Goal: Find specific page/section: Find specific page/section

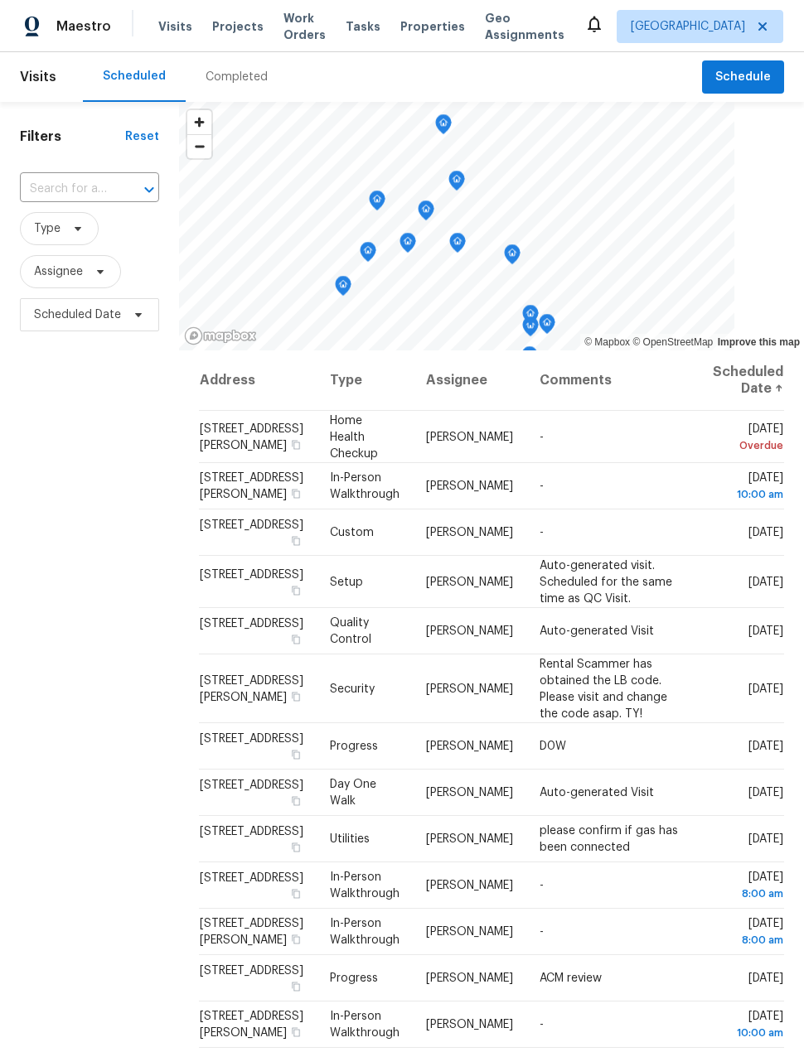
click at [253, 19] on div "Visits Projects Work Orders Tasks Properties Geo Assignments" at bounding box center [371, 26] width 426 height 33
click at [249, 19] on span "Projects" at bounding box center [237, 26] width 51 height 17
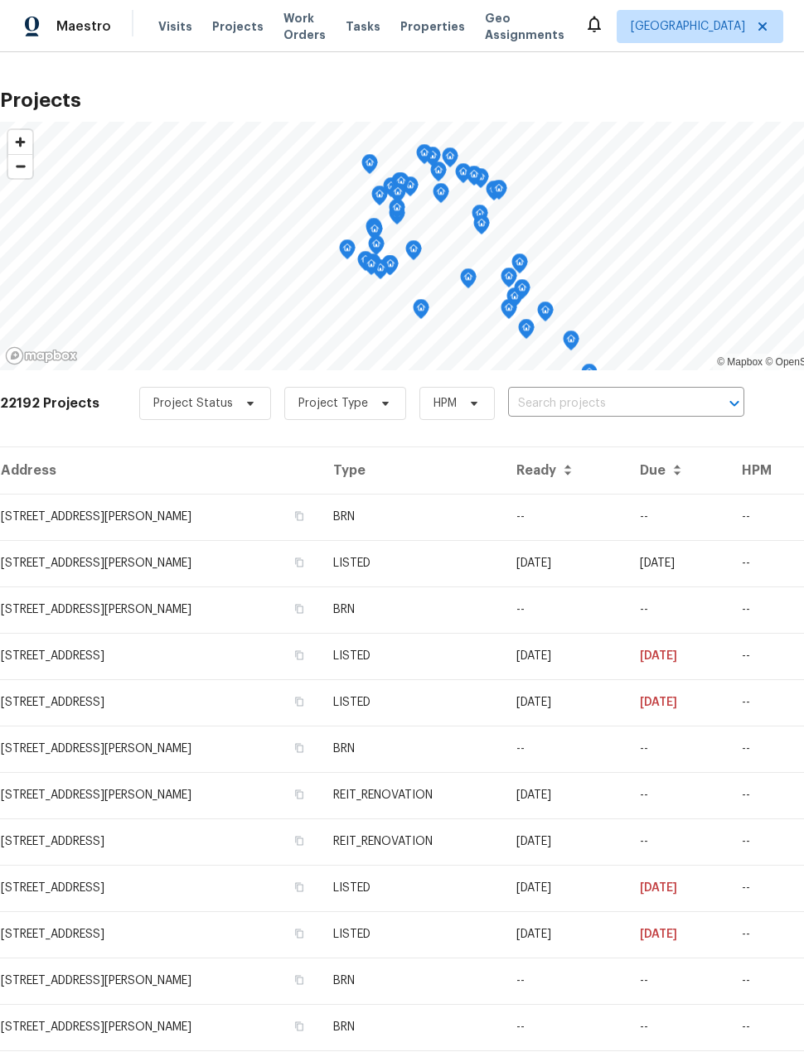
click at [568, 395] on input "text" at bounding box center [603, 404] width 190 height 26
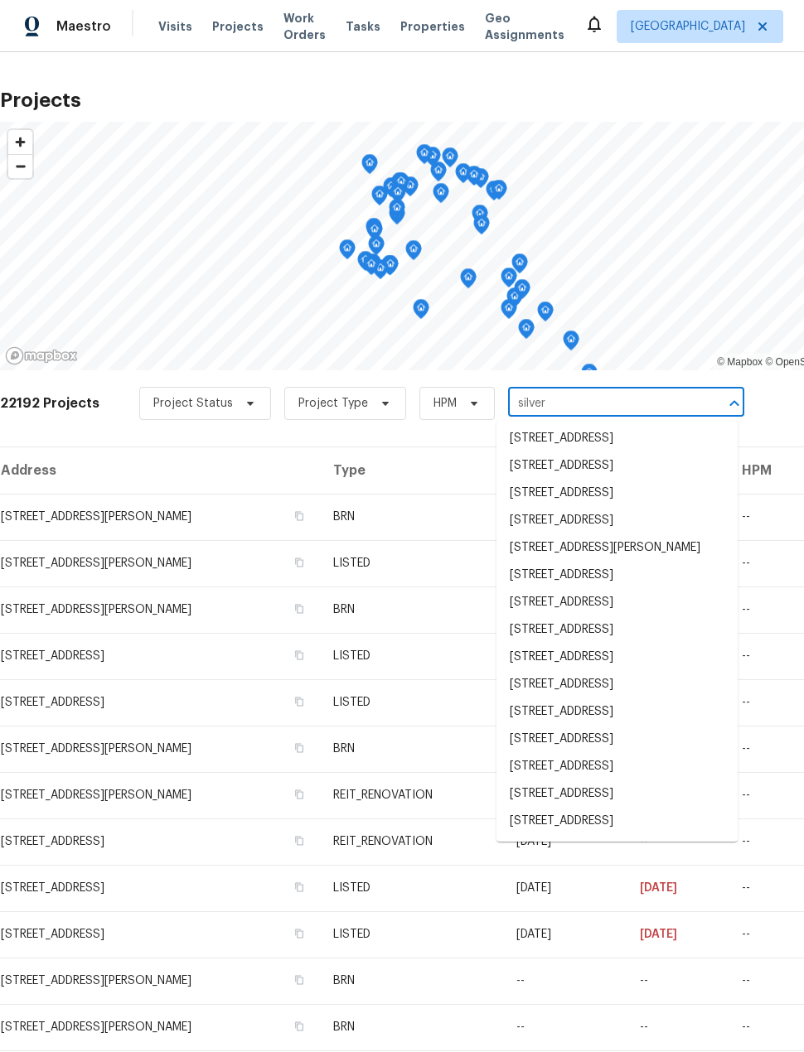
scroll to position [1425, 0]
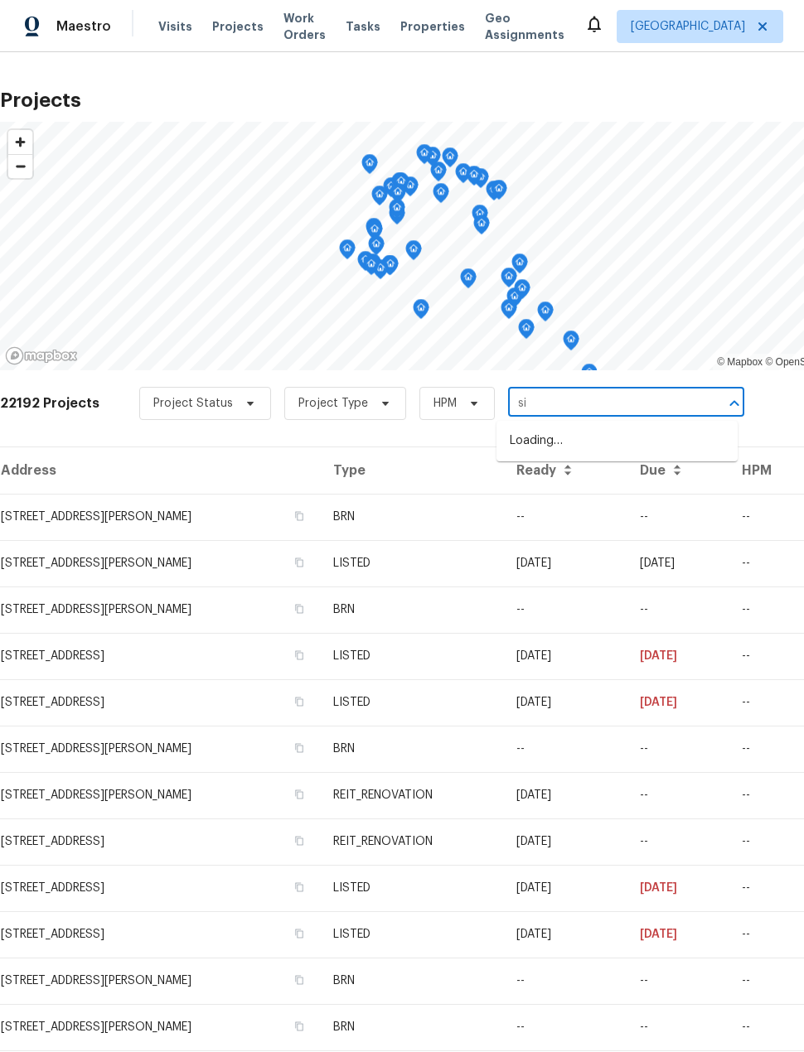
type input "s"
type input "21827"
click at [677, 482] on li "[STREET_ADDRESS]" at bounding box center [616, 468] width 241 height 27
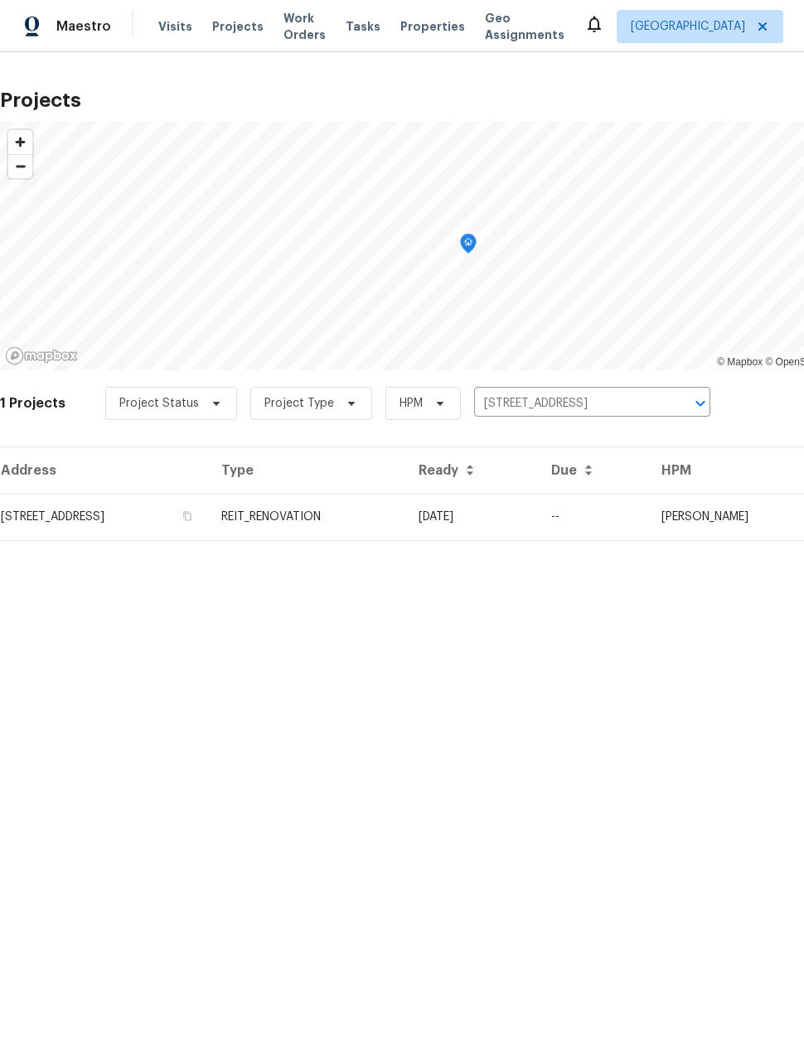
click at [36, 533] on td "[STREET_ADDRESS]" at bounding box center [104, 517] width 208 height 46
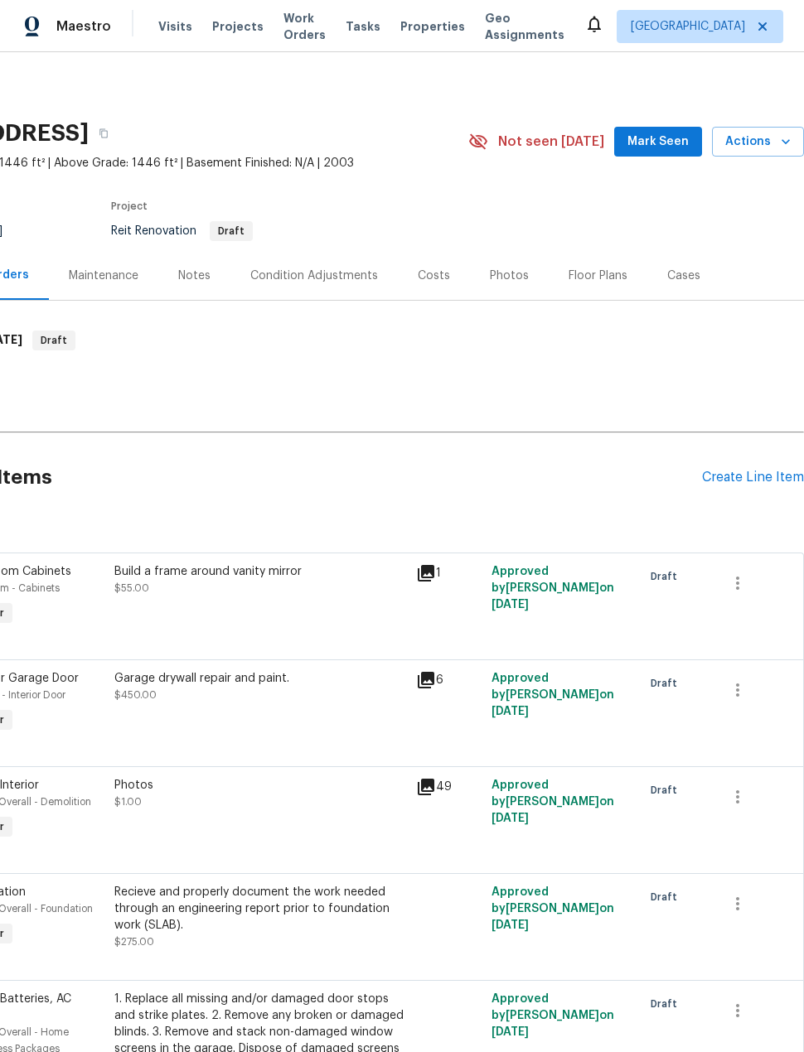
scroll to position [0, 133]
click at [210, 278] on div "Notes" at bounding box center [194, 275] width 72 height 49
